Goal: Check status: Check status

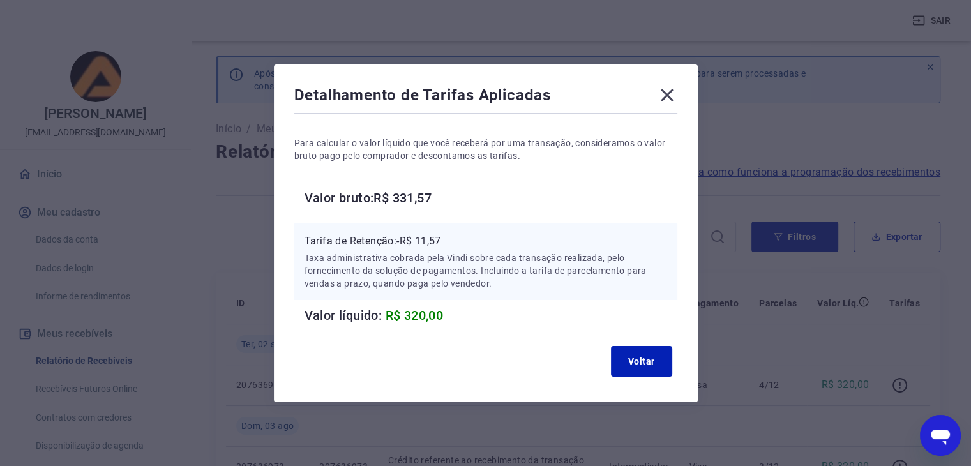
scroll to position [128, 0]
click at [674, 88] on icon at bounding box center [667, 95] width 20 height 20
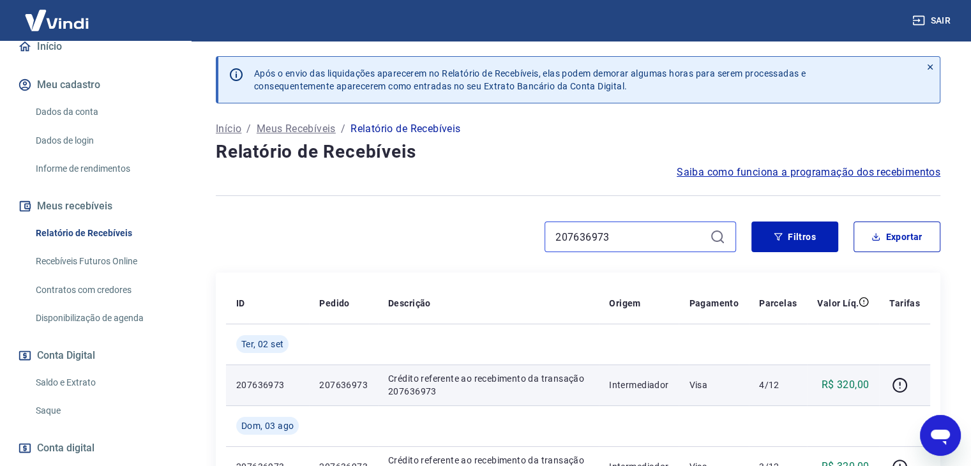
click at [646, 238] on input "207636973" at bounding box center [630, 236] width 149 height 19
paste input "179400638"
click at [894, 386] on icon "button" at bounding box center [900, 385] width 15 height 15
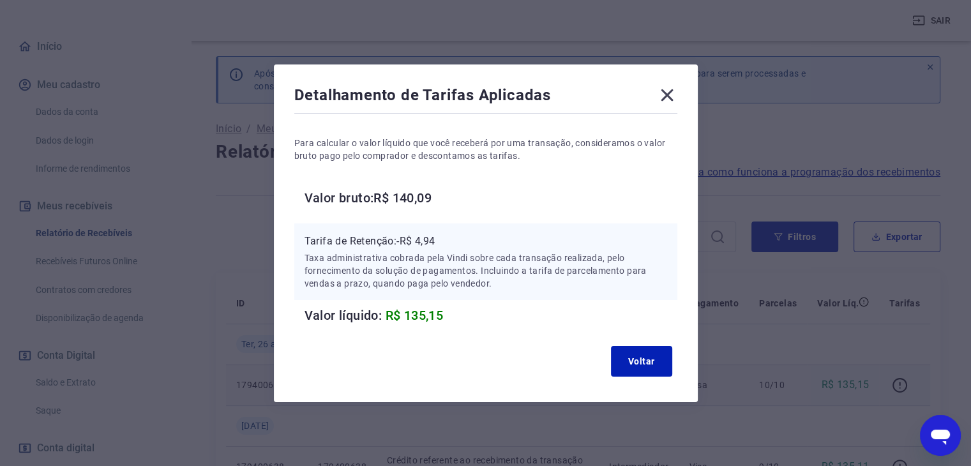
click at [673, 90] on icon at bounding box center [667, 95] width 20 height 20
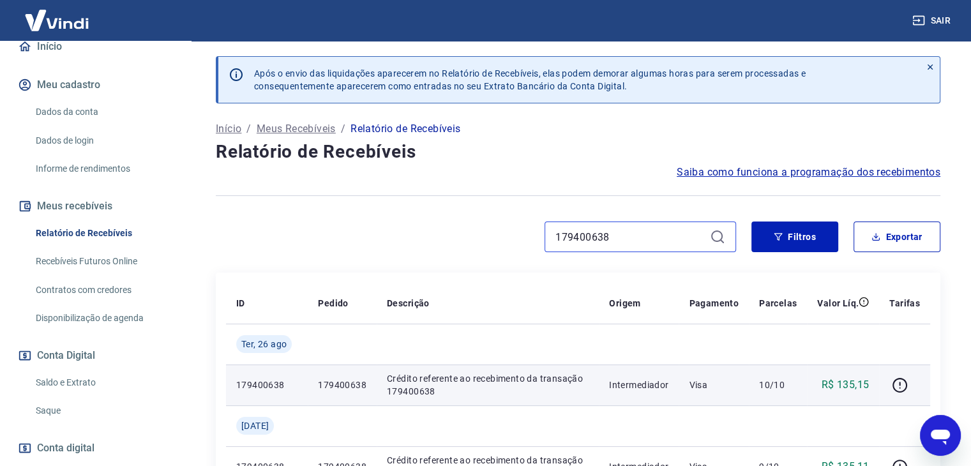
click at [642, 240] on input "179400638" at bounding box center [630, 236] width 149 height 19
paste input "221097309"
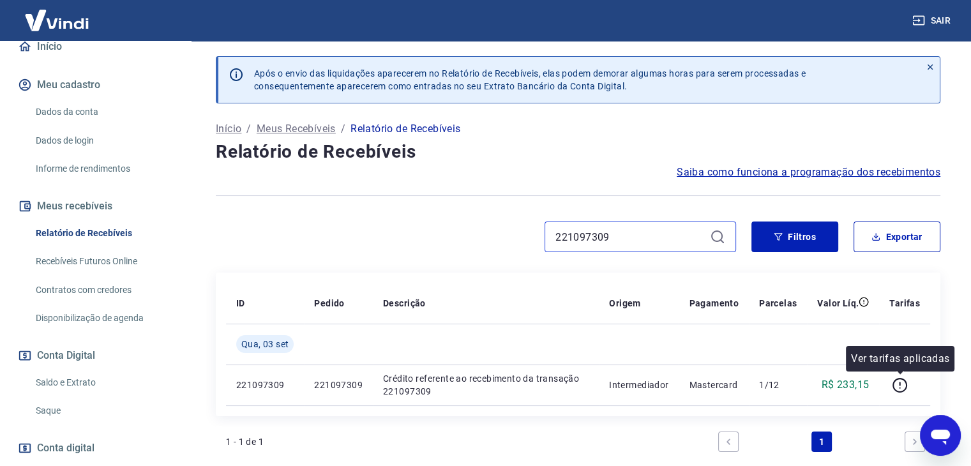
scroll to position [128, 0]
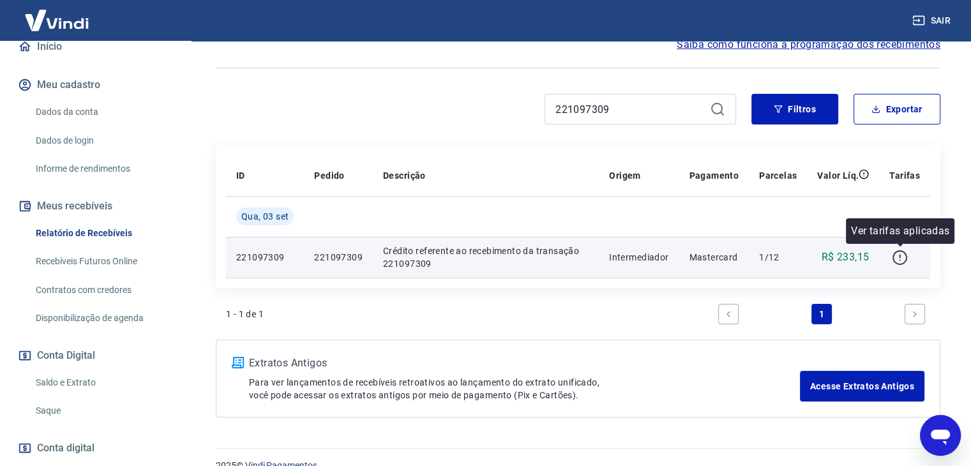
click at [900, 257] on icon "button" at bounding box center [899, 256] width 1 height 4
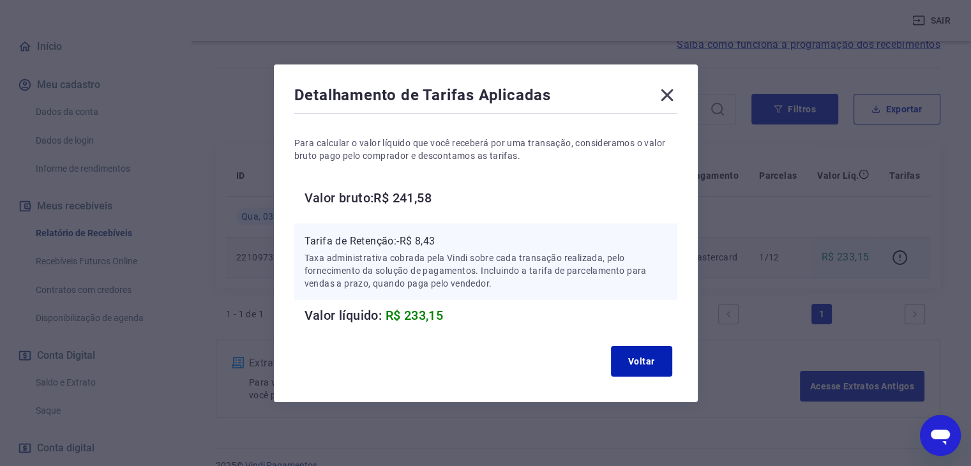
click at [673, 89] on icon at bounding box center [667, 95] width 20 height 20
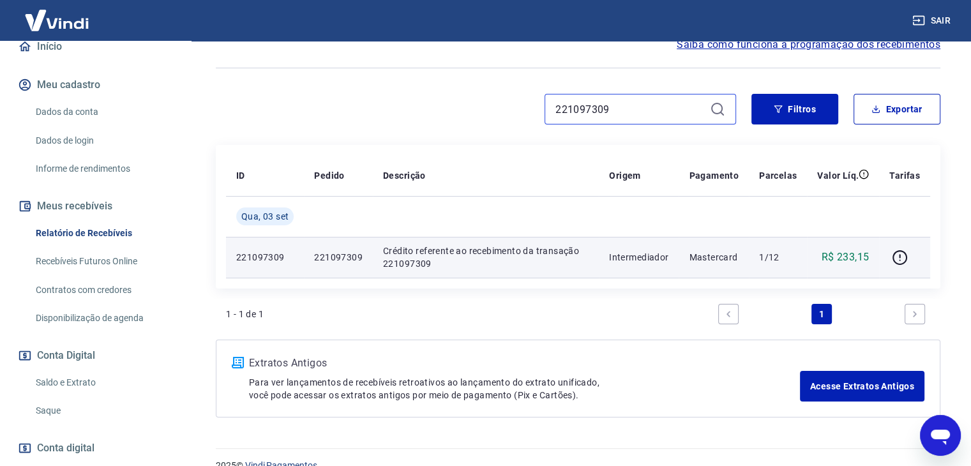
click at [656, 116] on input "221097309" at bounding box center [630, 109] width 149 height 19
paste input "08054"
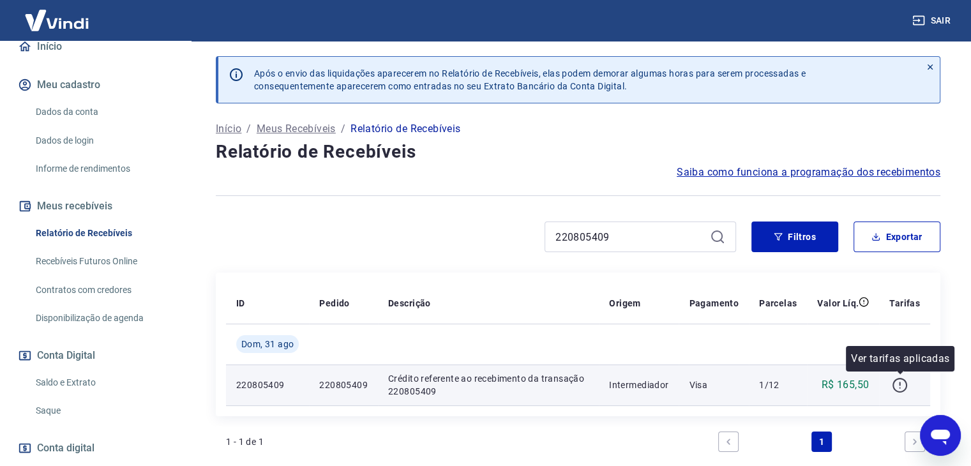
click at [898, 391] on icon "button" at bounding box center [900, 385] width 15 height 15
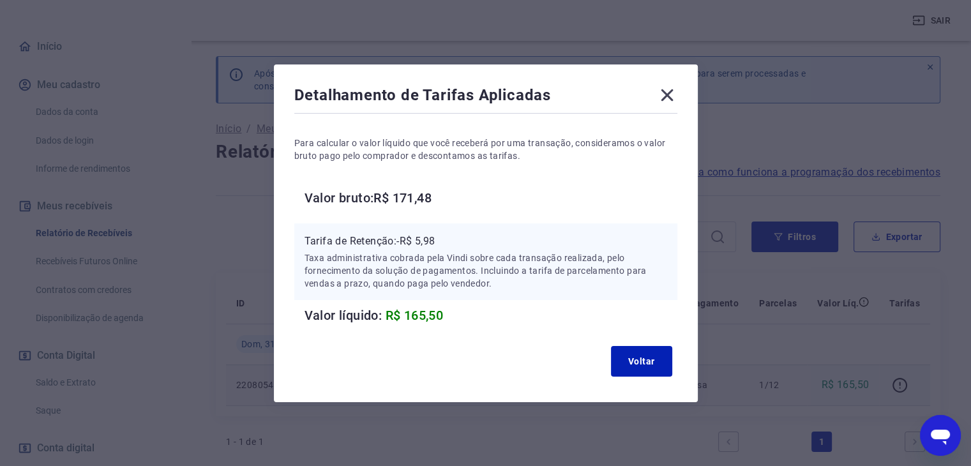
click at [669, 93] on icon at bounding box center [667, 95] width 12 height 12
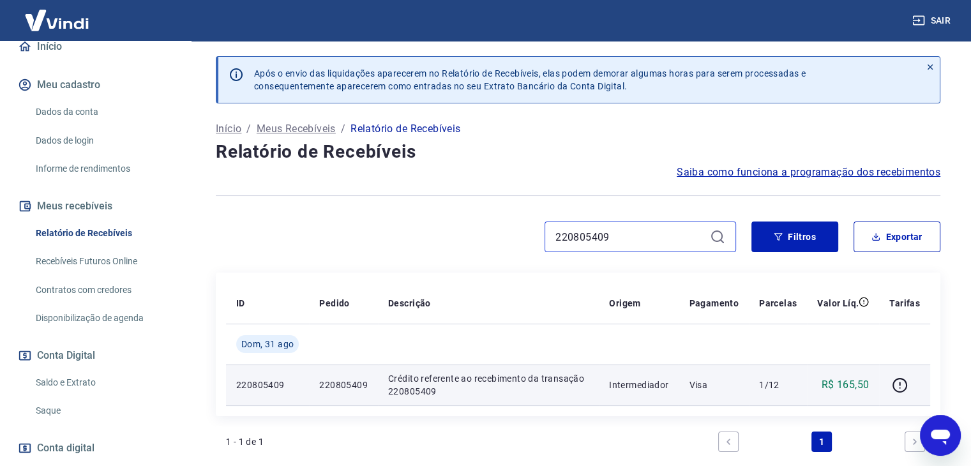
click at [651, 236] on input "220805409" at bounding box center [630, 236] width 149 height 19
paste input "190458598"
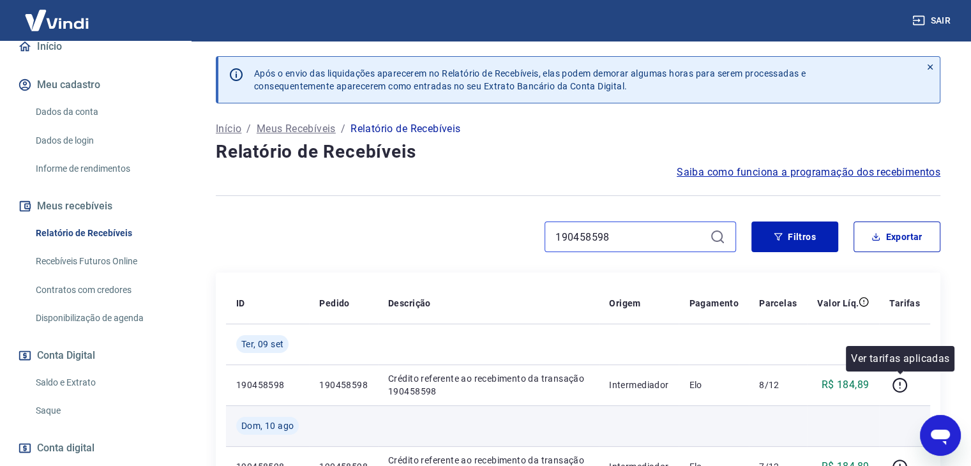
scroll to position [64, 0]
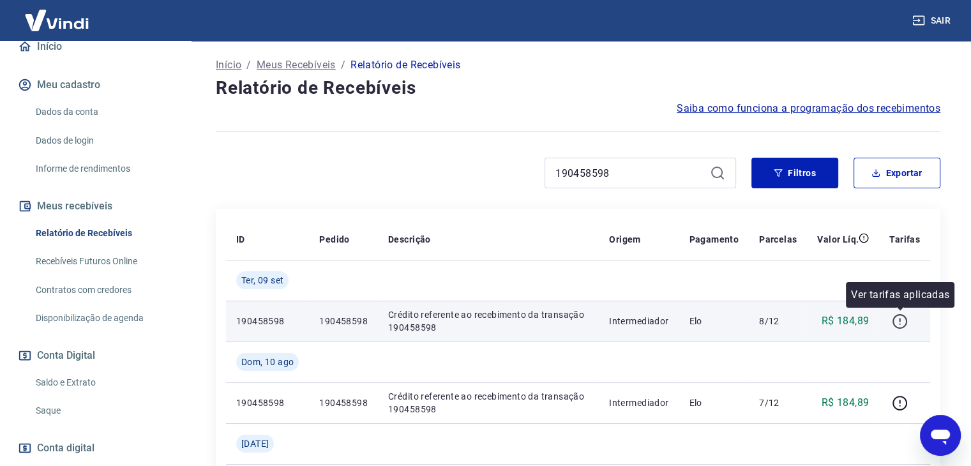
click at [897, 321] on icon "button" at bounding box center [900, 322] width 16 height 16
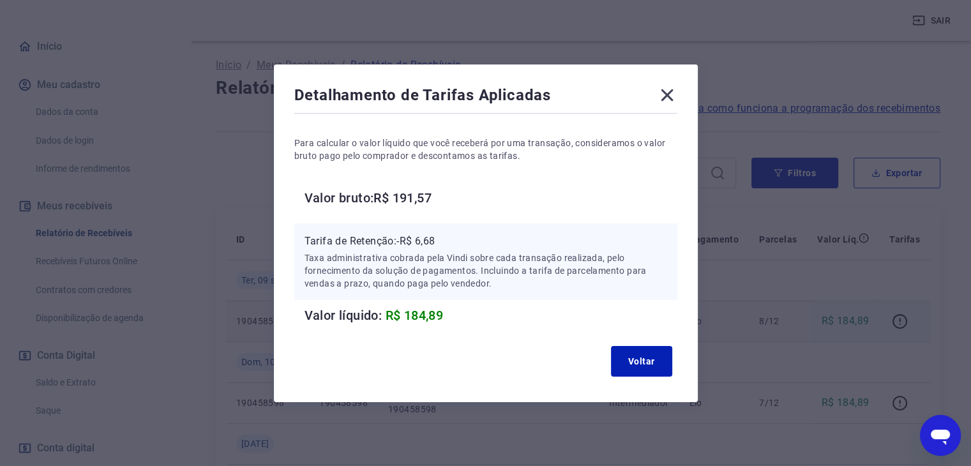
click at [665, 95] on icon at bounding box center [667, 95] width 20 height 20
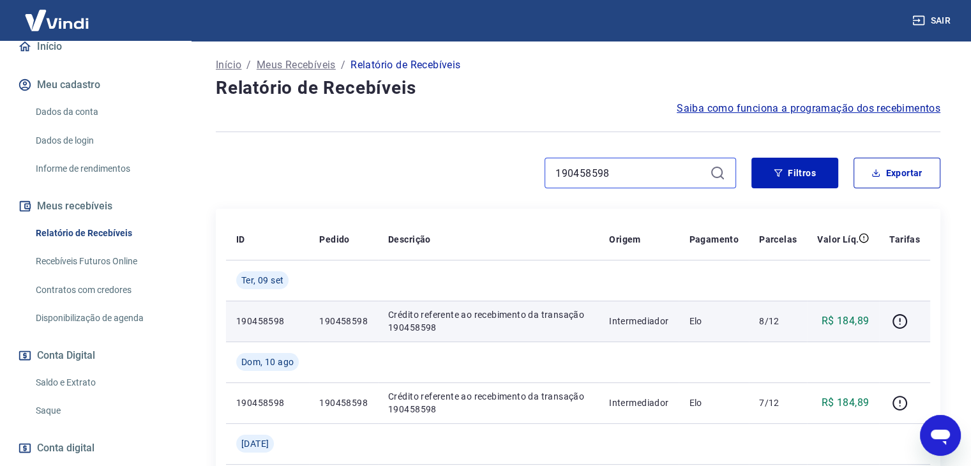
click at [660, 172] on input "190458598" at bounding box center [630, 172] width 149 height 19
paste input "190713078"
click at [649, 178] on input "190458598190713078" at bounding box center [630, 172] width 149 height 19
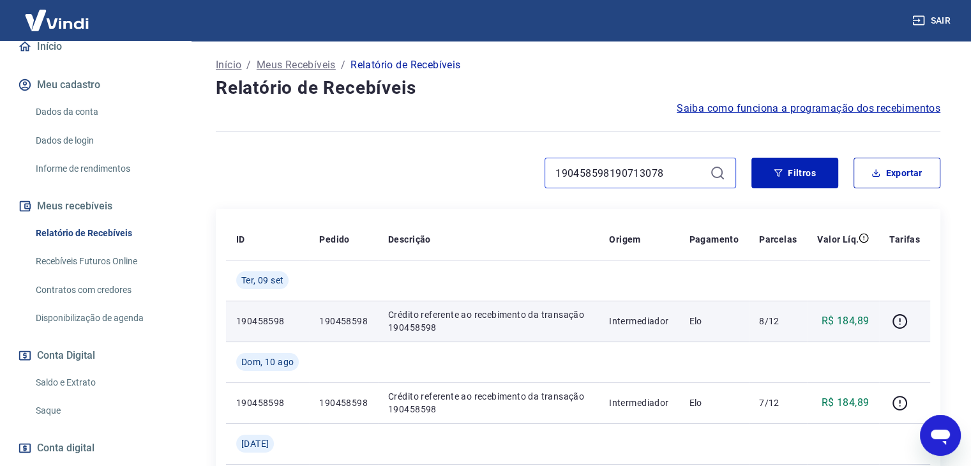
paste input
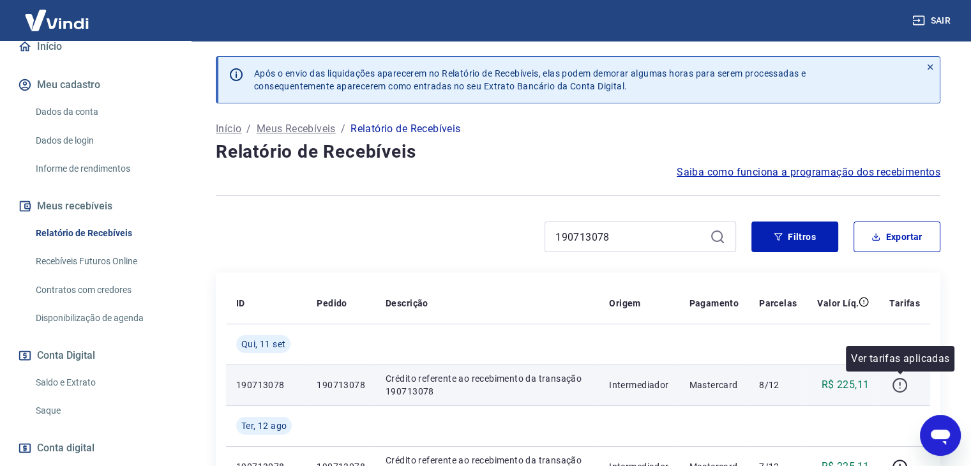
click at [903, 385] on icon "button" at bounding box center [900, 385] width 16 height 16
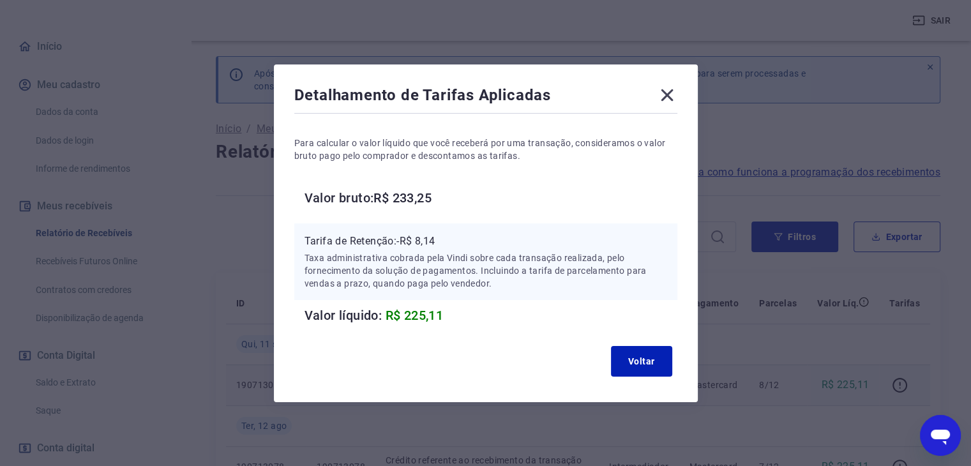
click at [667, 96] on icon at bounding box center [667, 95] width 20 height 20
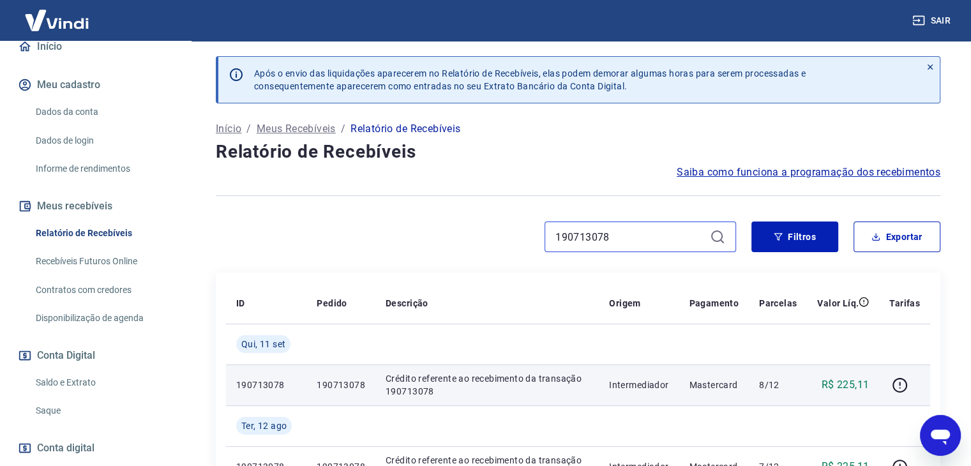
click at [617, 237] on input "190713078" at bounding box center [630, 236] width 149 height 19
paste input "88868311"
click at [895, 389] on icon "button" at bounding box center [900, 385] width 15 height 15
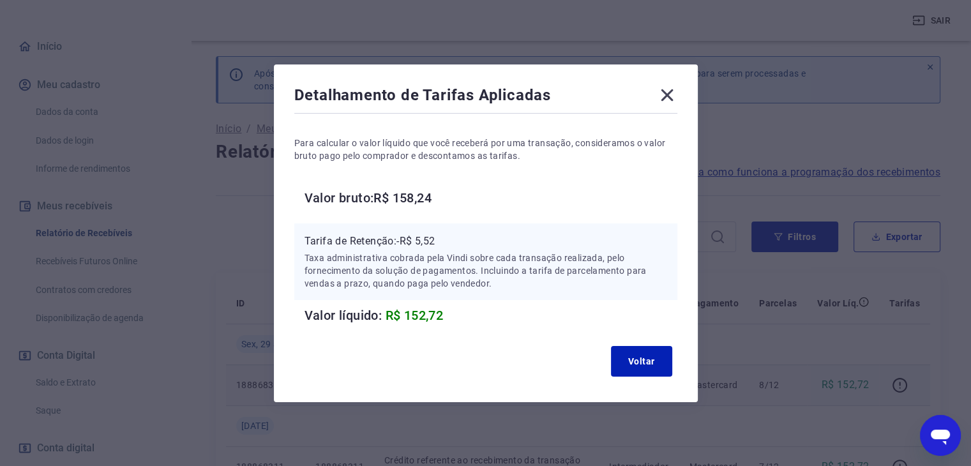
click at [663, 88] on icon at bounding box center [667, 95] width 20 height 20
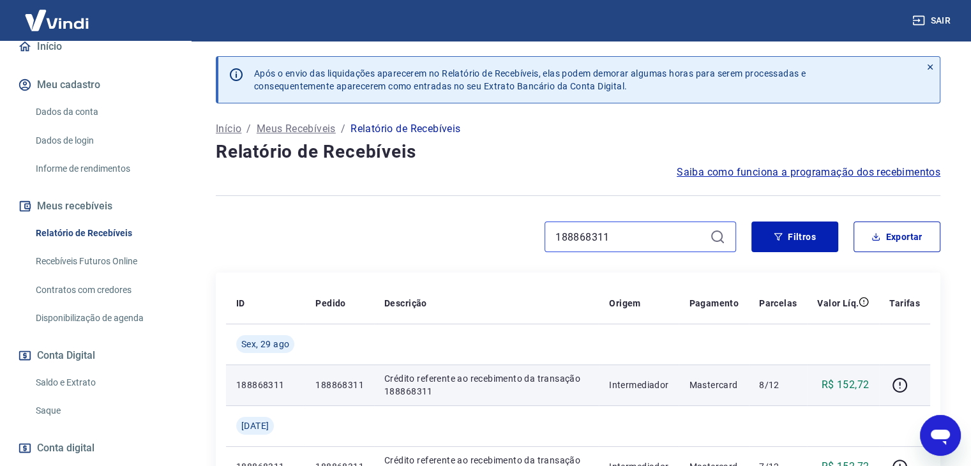
click at [613, 243] on input "188868311" at bounding box center [630, 236] width 149 height 19
paste input "487869"
type input "184878691"
click at [904, 382] on icon "button" at bounding box center [900, 385] width 16 height 16
